Goal: Task Accomplishment & Management: Manage account settings

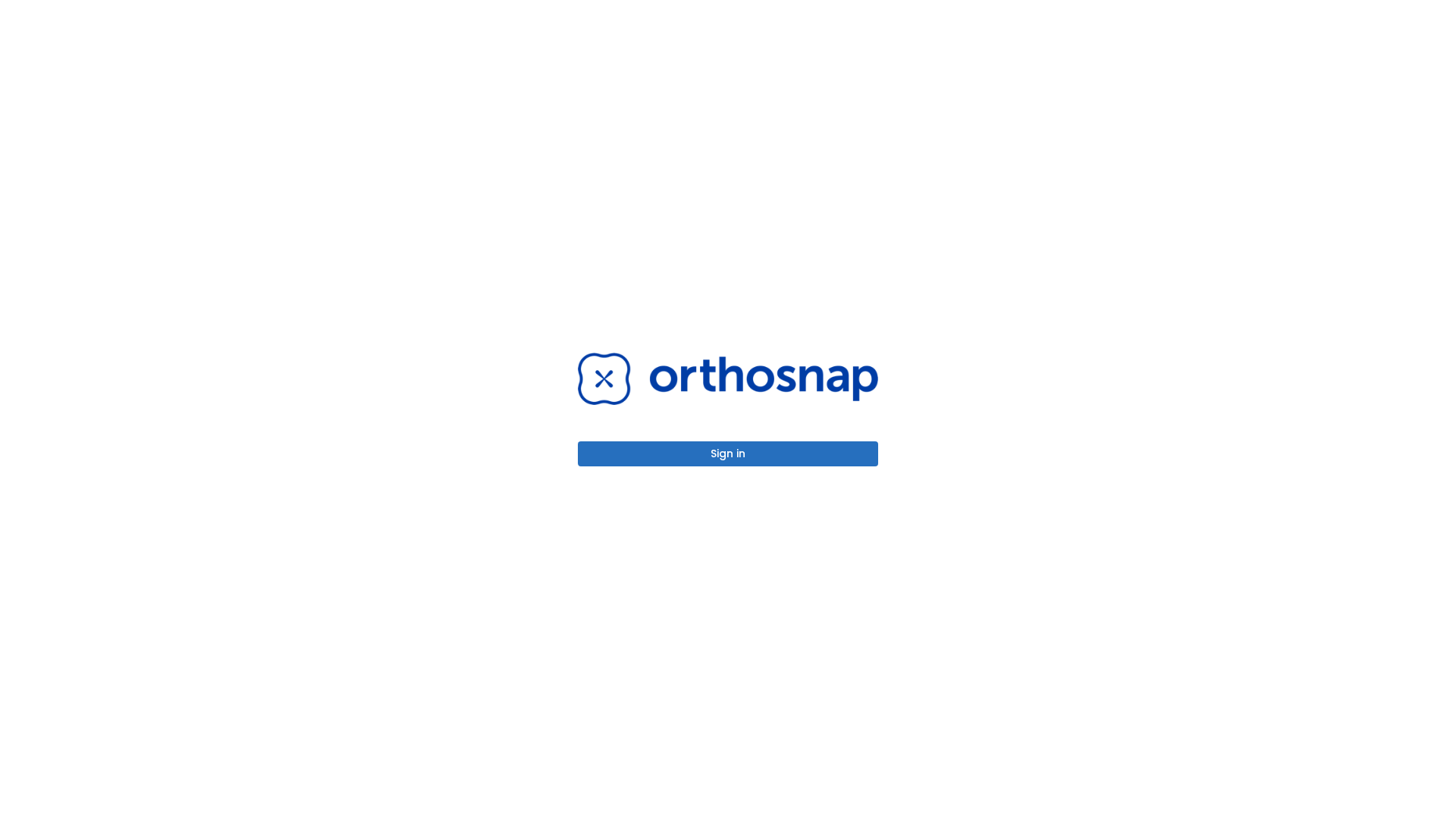
click at [728, 454] on button "Sign in" at bounding box center [728, 454] width 301 height 25
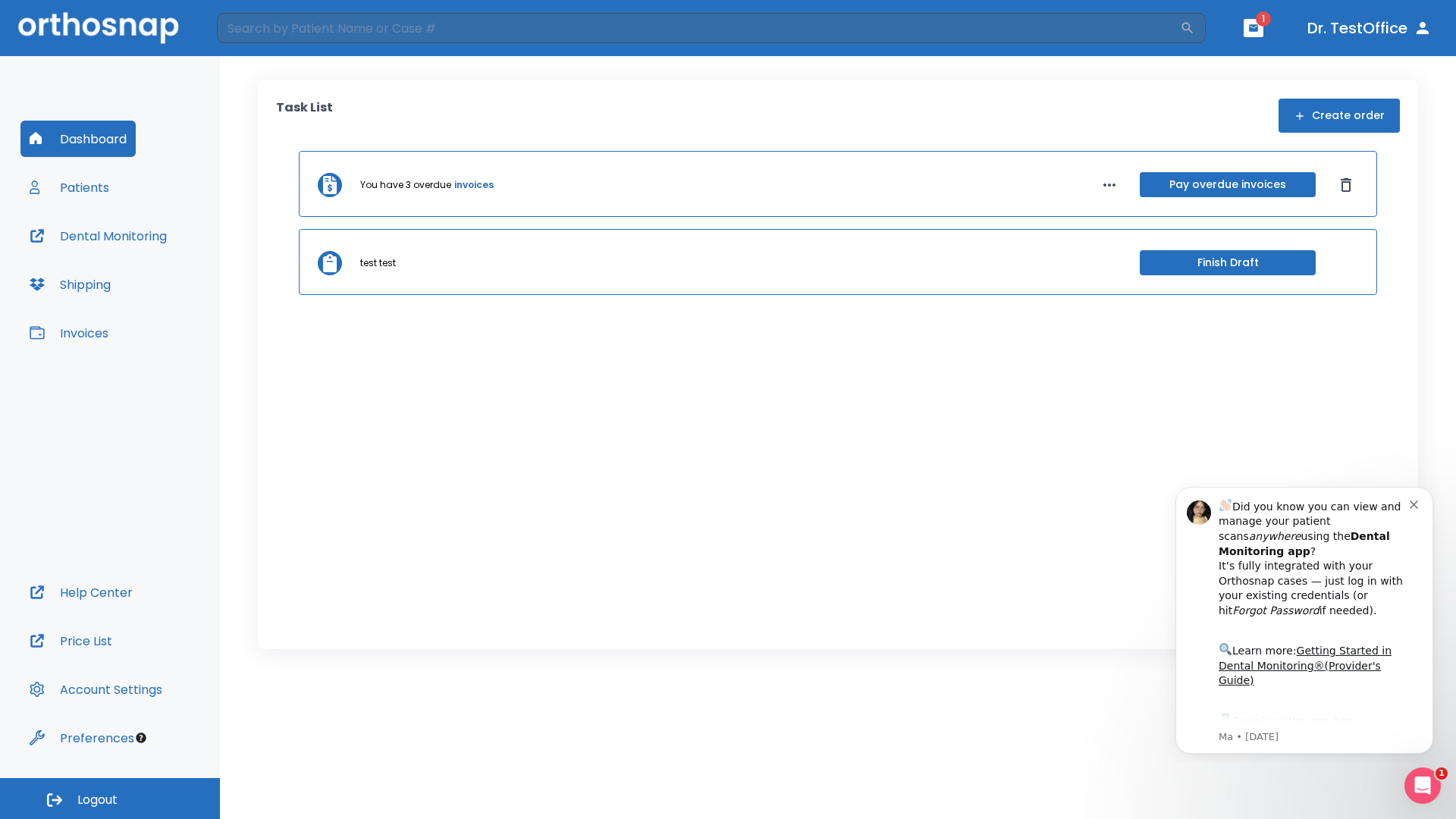
click at [110, 798] on span "Logout" at bounding box center [97, 799] width 41 height 17
